Goal: Task Accomplishment & Management: Manage account settings

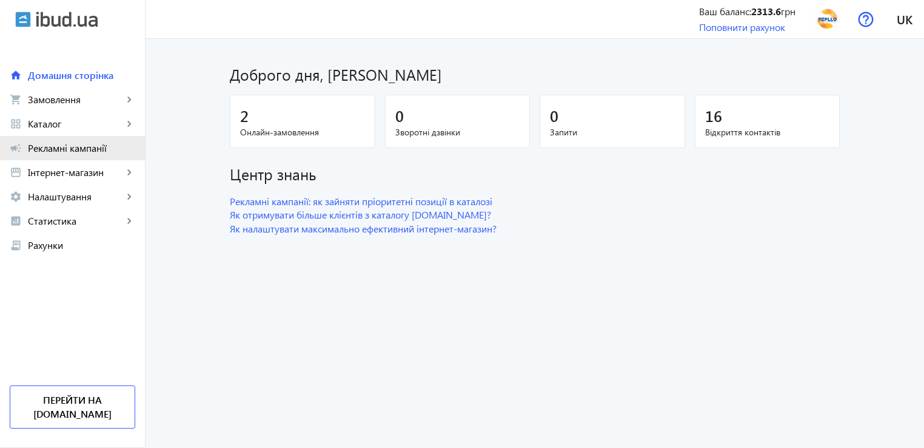
click at [73, 151] on span "Рекламні кампанії" at bounding box center [81, 148] width 107 height 12
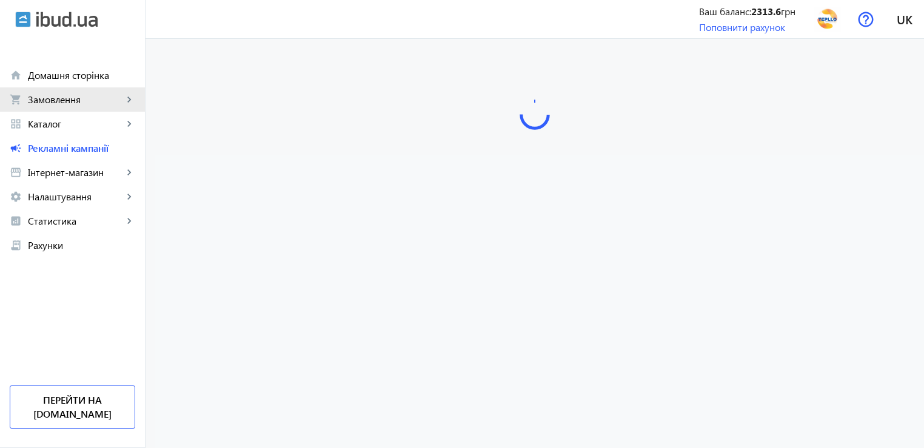
click at [47, 97] on span "Замовлення" at bounding box center [75, 99] width 95 height 12
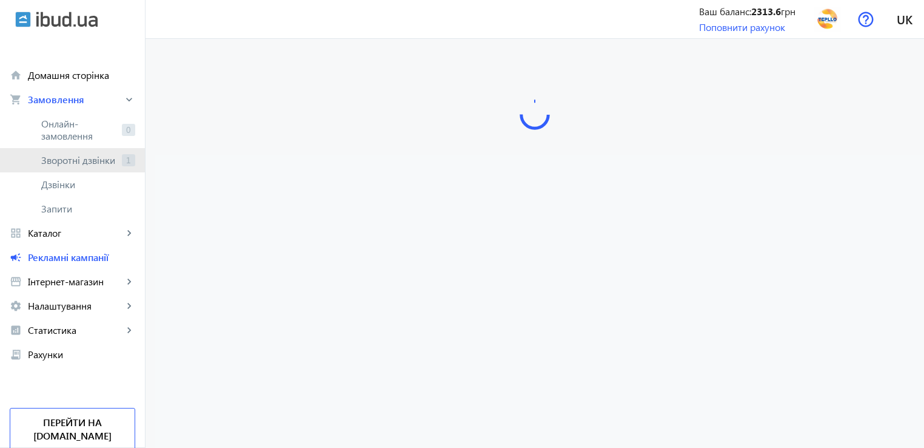
click at [69, 159] on span "Зворотні дзвінки" at bounding box center [79, 160] width 76 height 12
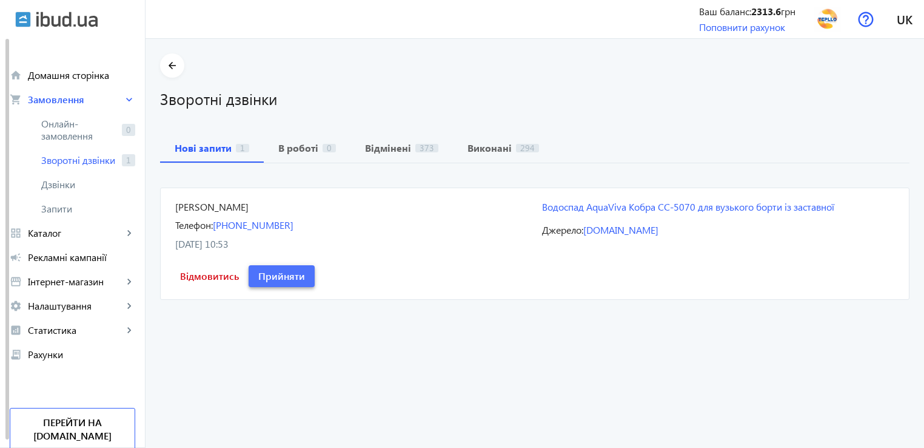
click at [281, 274] on span "Прийняти" at bounding box center [281, 275] width 47 height 13
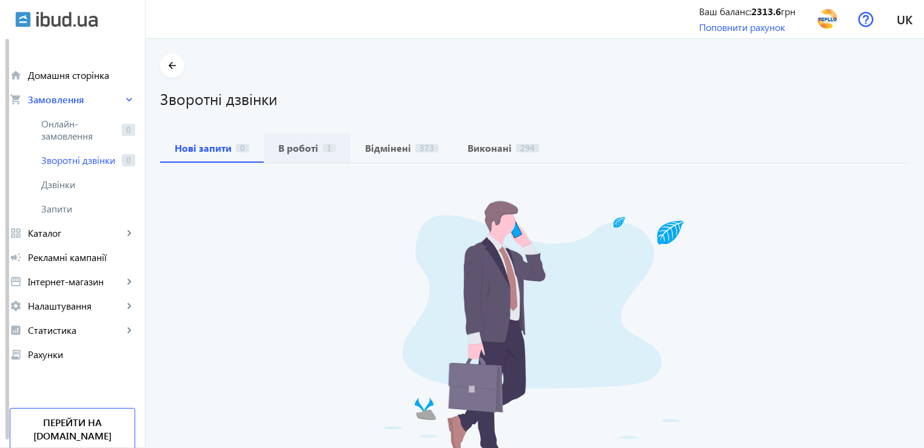
click at [310, 143] on span "В роботі 1" at bounding box center [307, 148] width 58 height 10
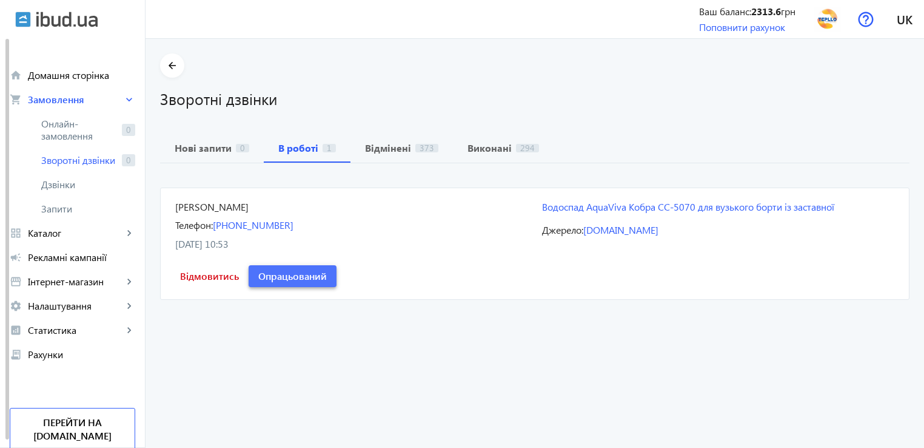
click at [289, 272] on span "Опрацьований" at bounding box center [292, 275] width 69 height 13
